Goal: Manage account settings

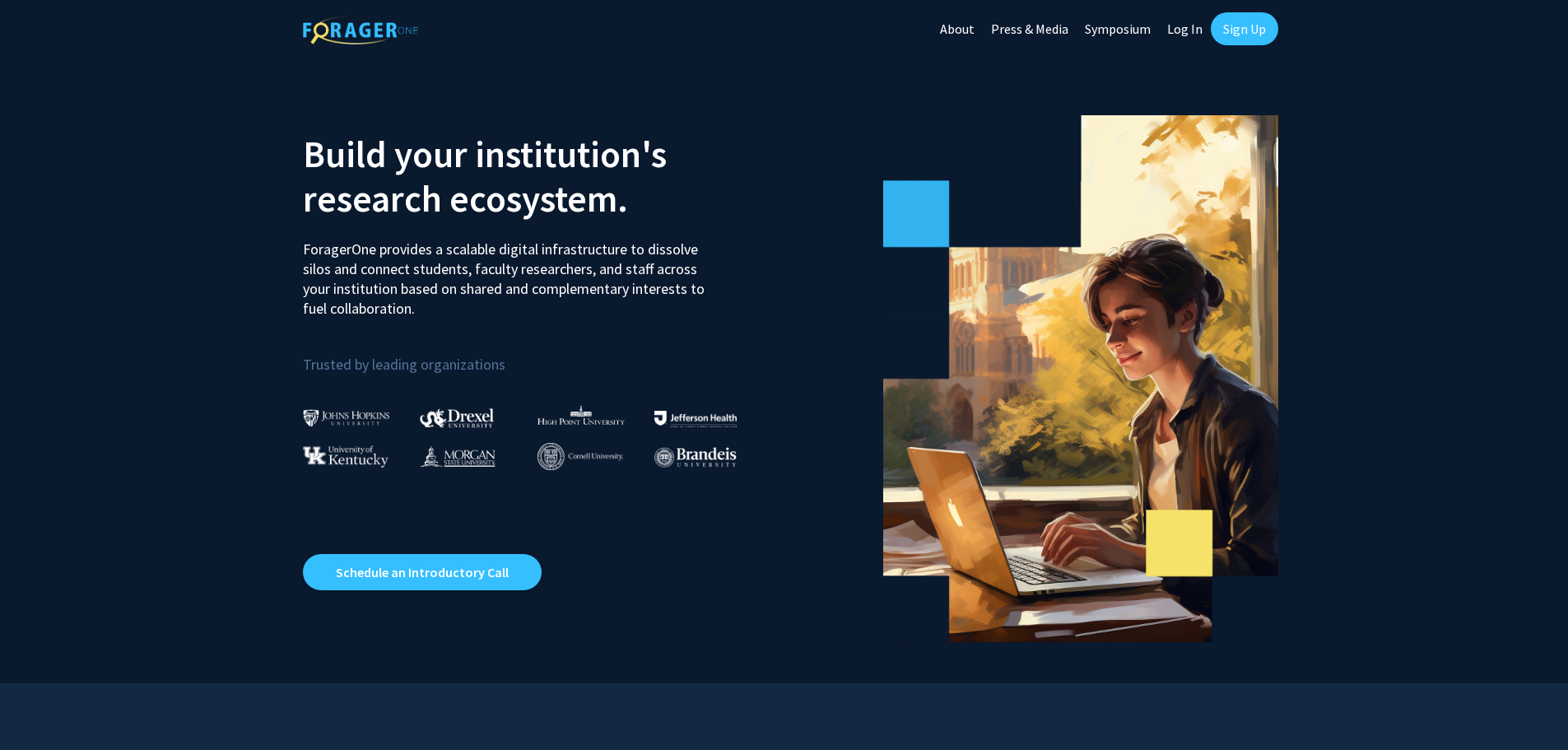
click at [1184, 29] on link "Log In" at bounding box center [1184, 28] width 52 height 57
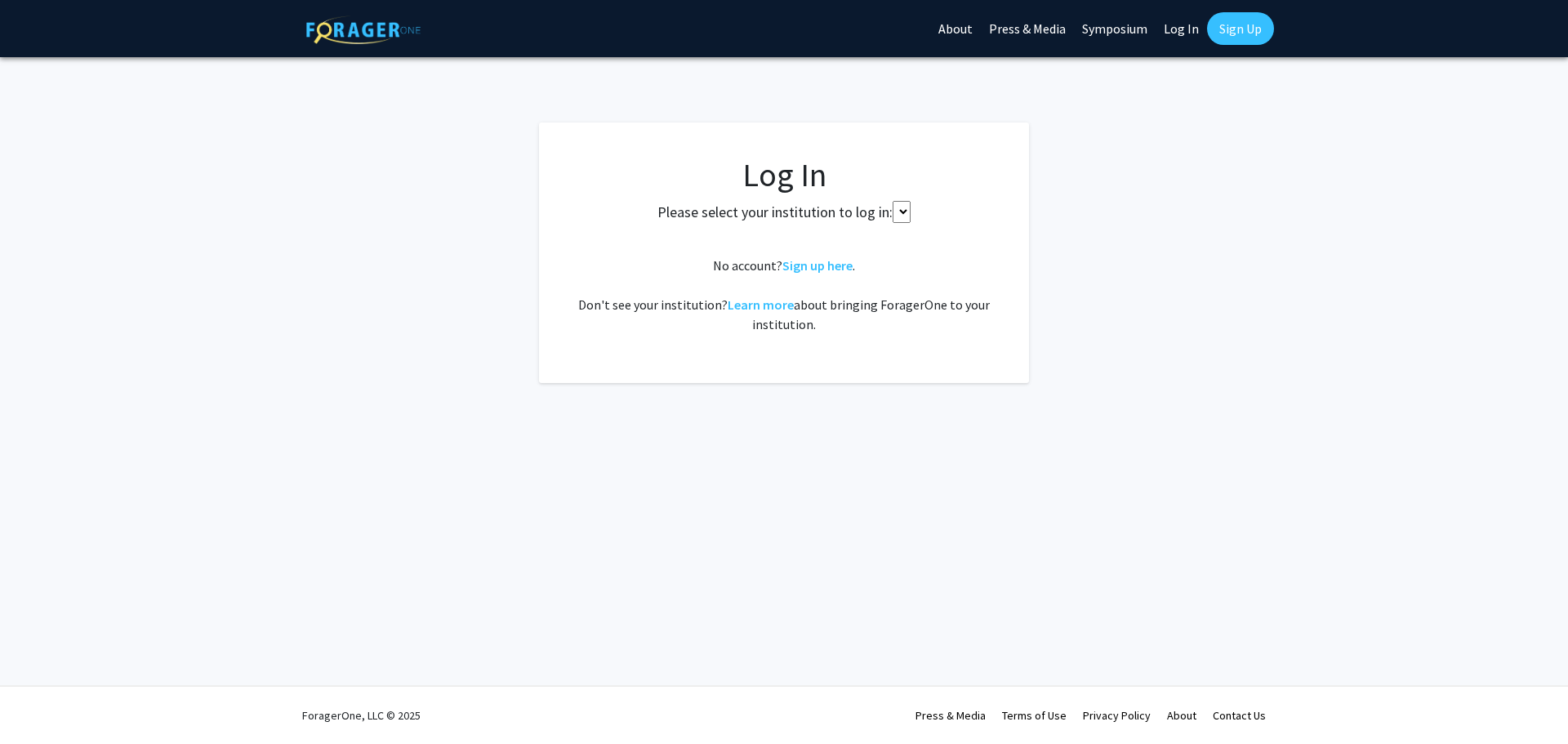
select select
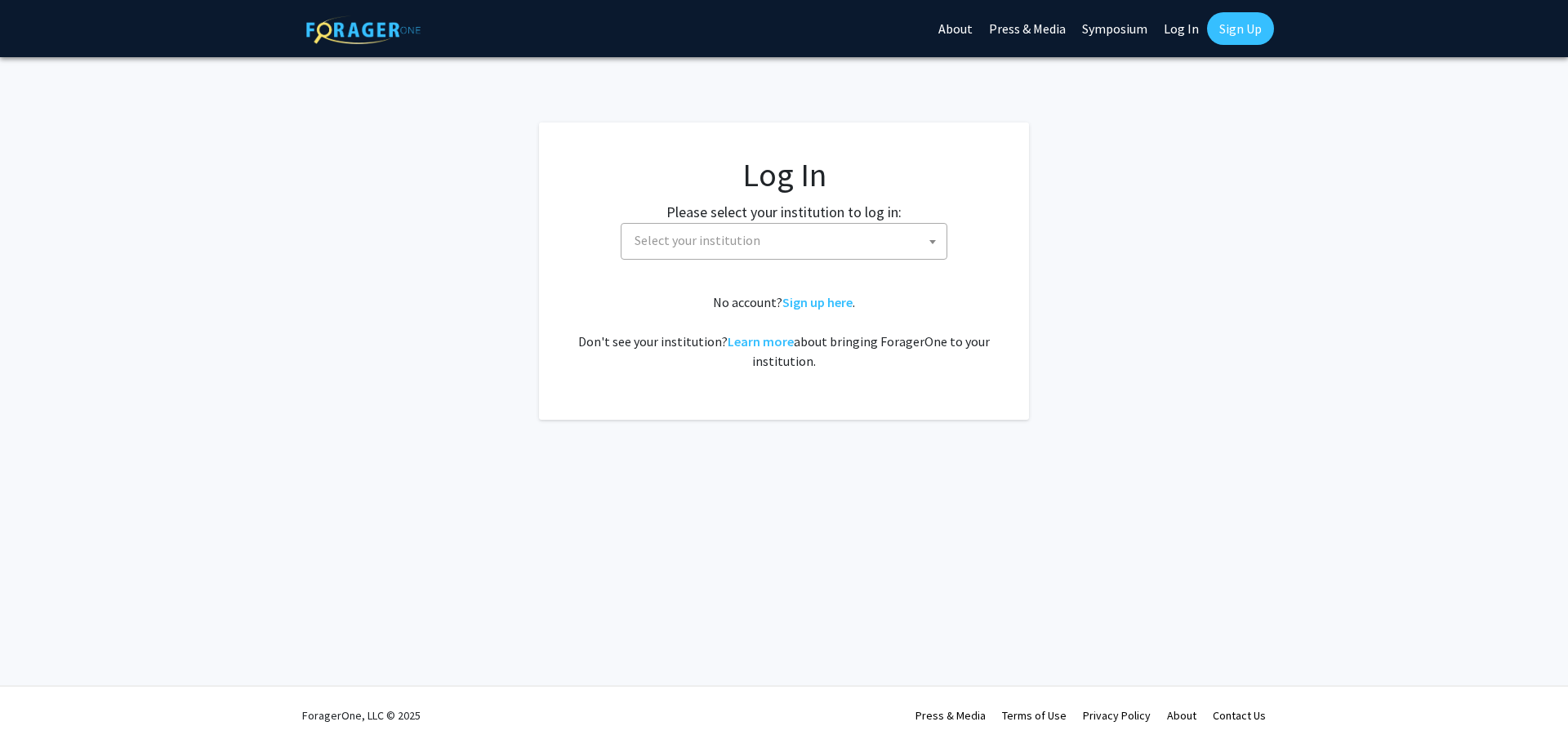
click at [804, 246] on span "Select your institution" at bounding box center [787, 240] width 319 height 34
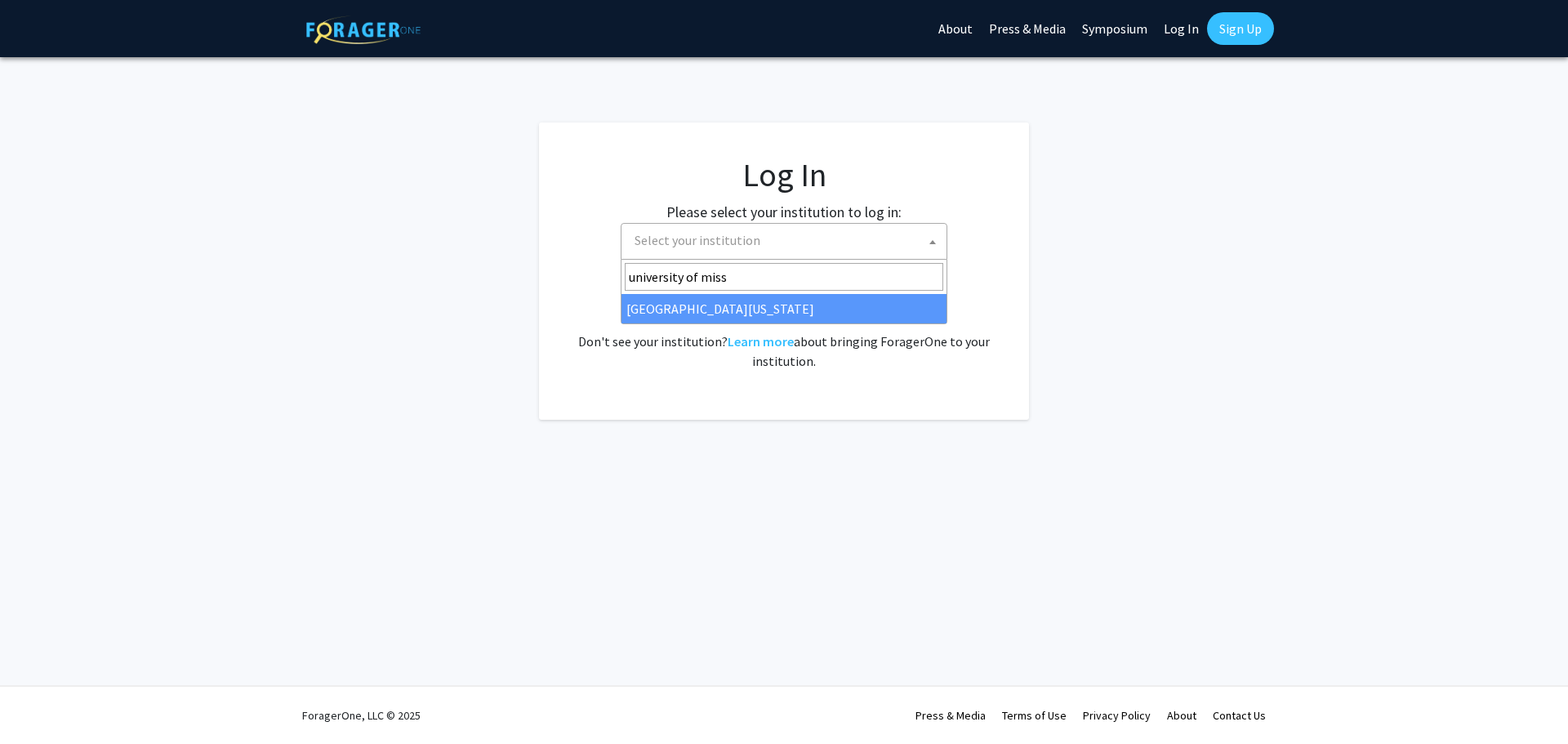
type input "university of miss"
select select "33"
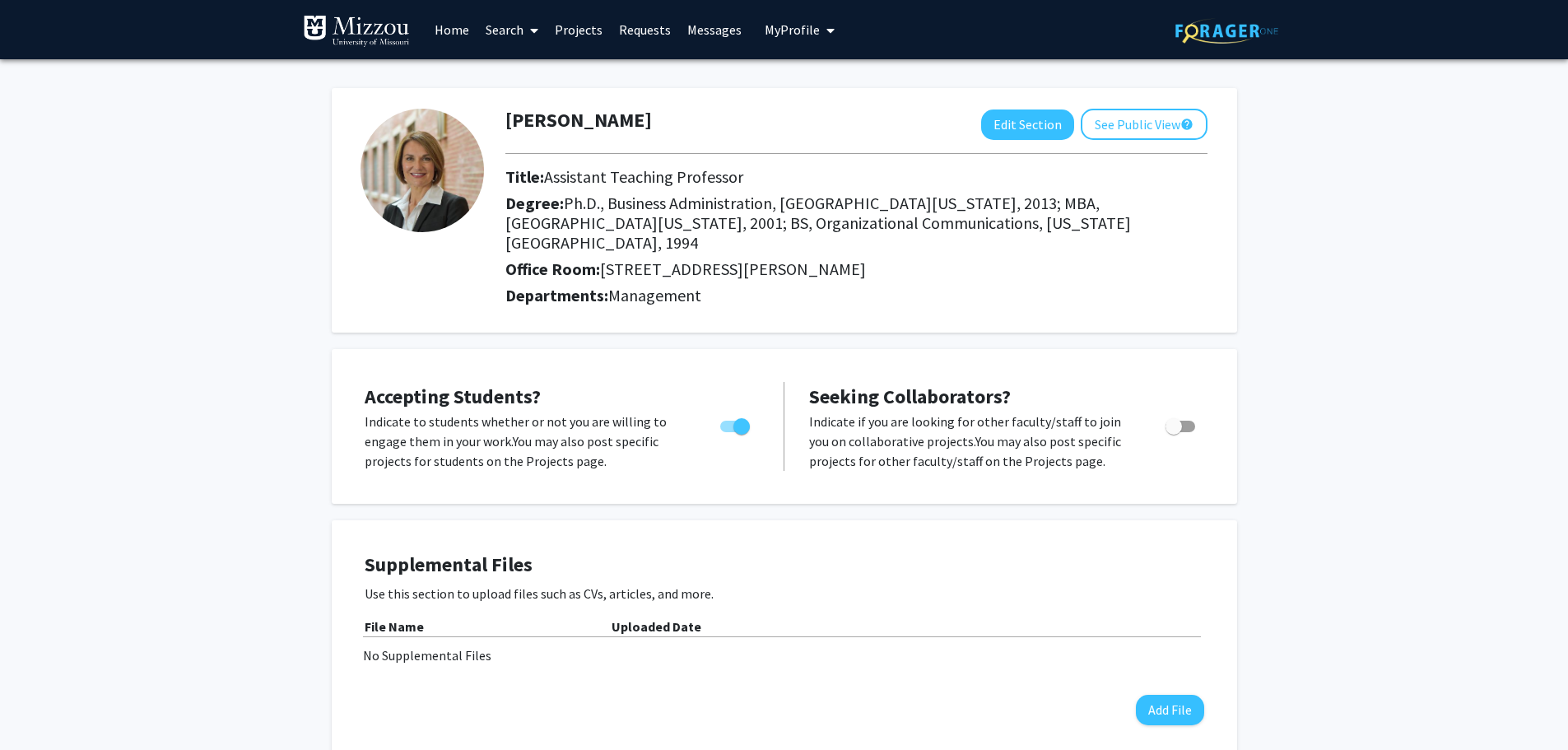
click at [731, 420] on span "Toggle" at bounding box center [735, 426] width 30 height 12
click at [728, 432] on input "Would you like to permit student requests?" at bounding box center [727, 432] width 1 height 1
click at [731, 418] on span "Toggle" at bounding box center [728, 426] width 17 height 17
click at [728, 432] on input "Would you like to permit student requests?" at bounding box center [727, 432] width 1 height 1
click at [731, 420] on span "Toggle" at bounding box center [735, 426] width 30 height 12
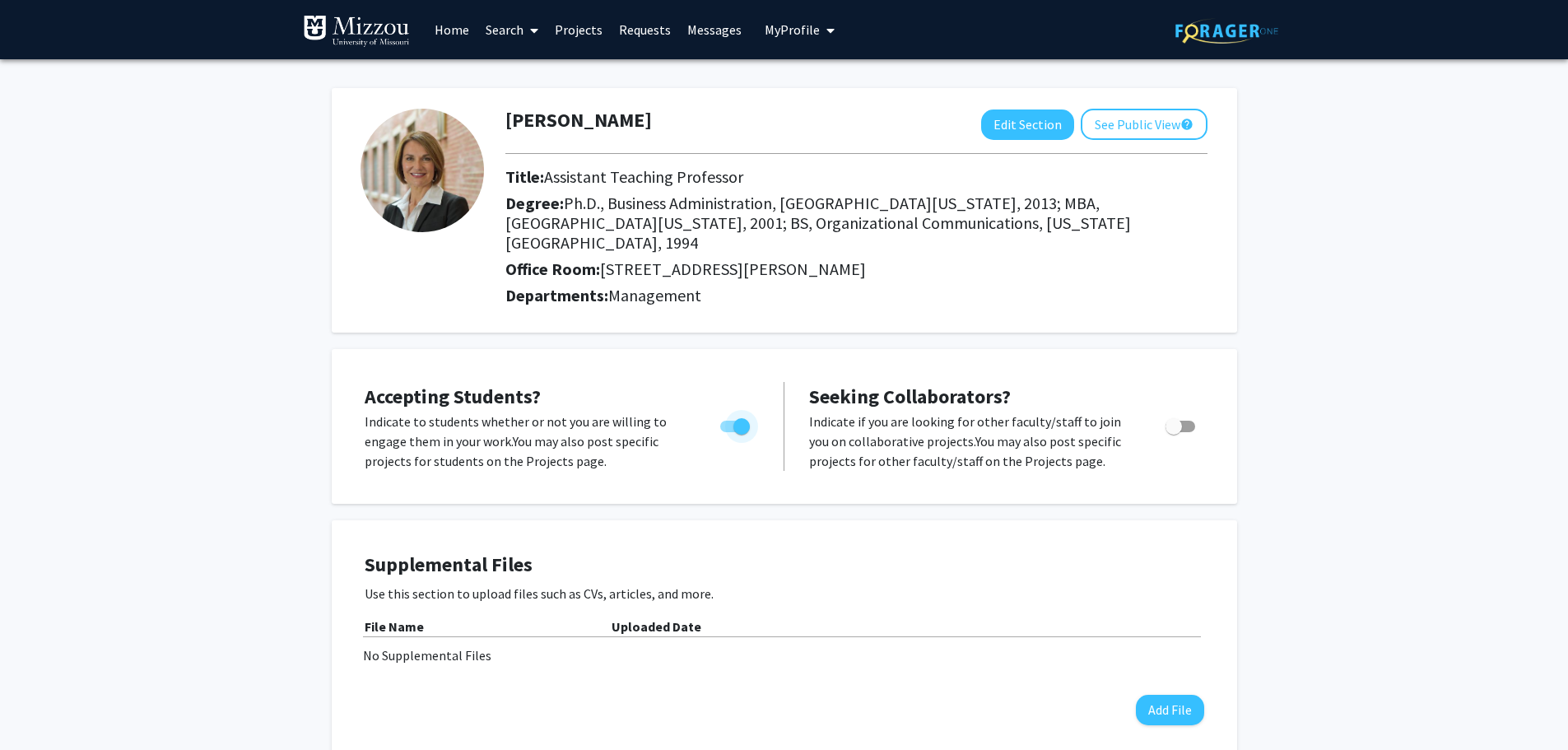
click at [728, 432] on input "Would you like to permit student requests?" at bounding box center [727, 432] width 1 height 1
checkbox input "false"
click at [801, 37] on span "My Profile" at bounding box center [792, 30] width 55 height 17
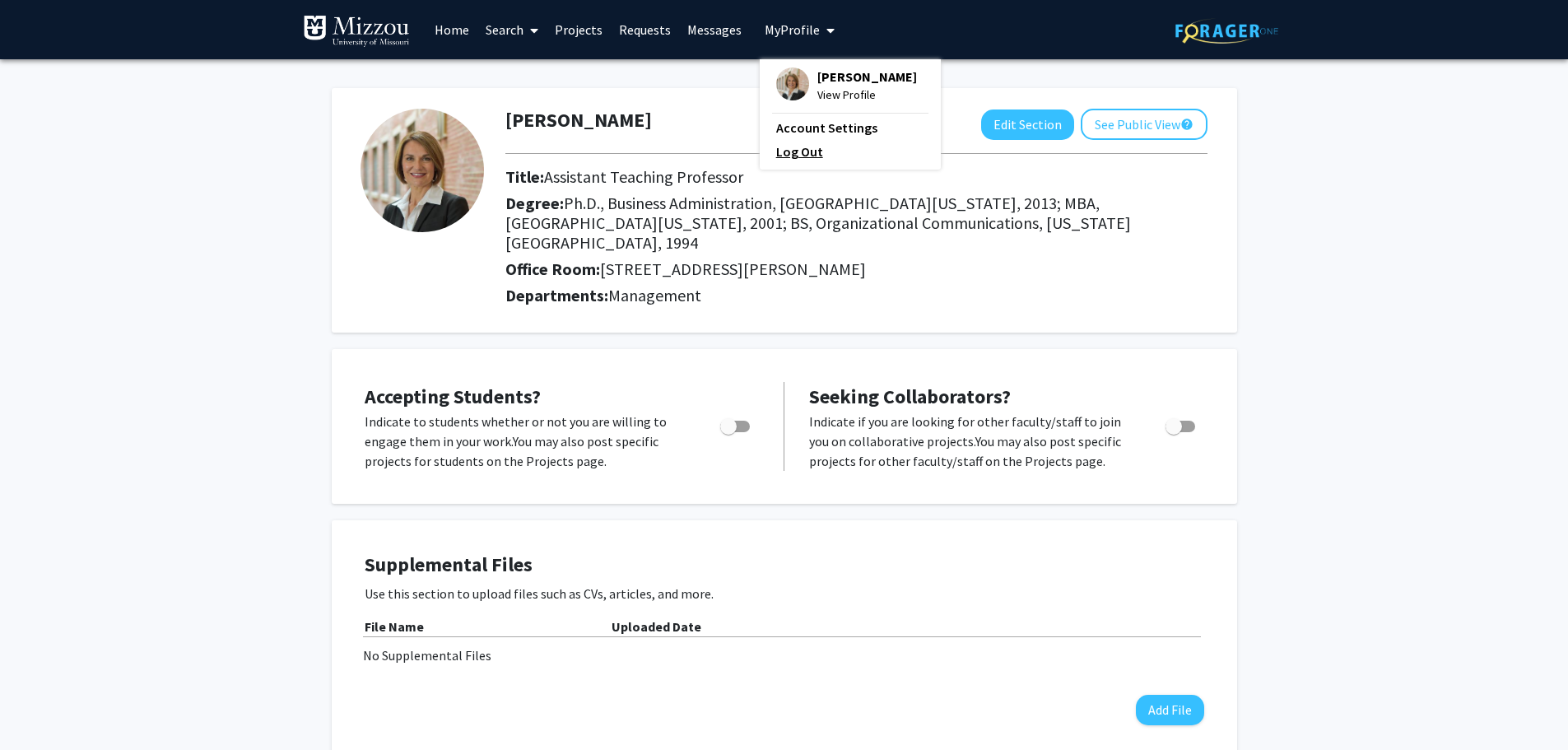
click at [796, 161] on link "Log Out" at bounding box center [850, 151] width 148 height 20
